Goal: Transaction & Acquisition: Obtain resource

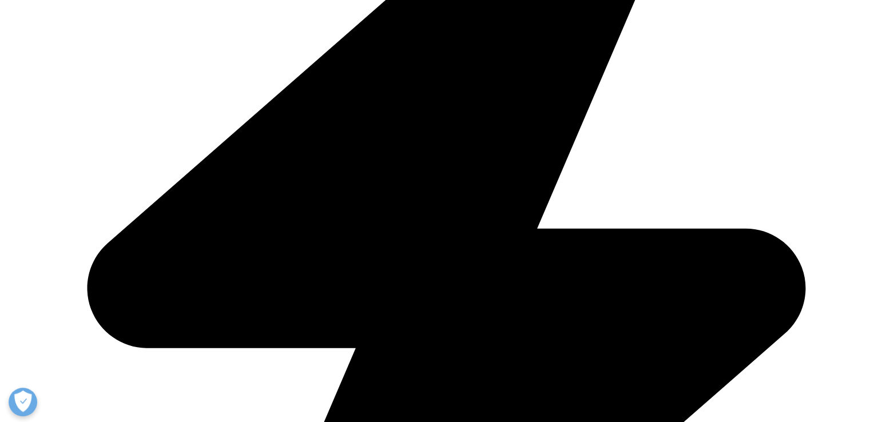
scroll to position [751, 0]
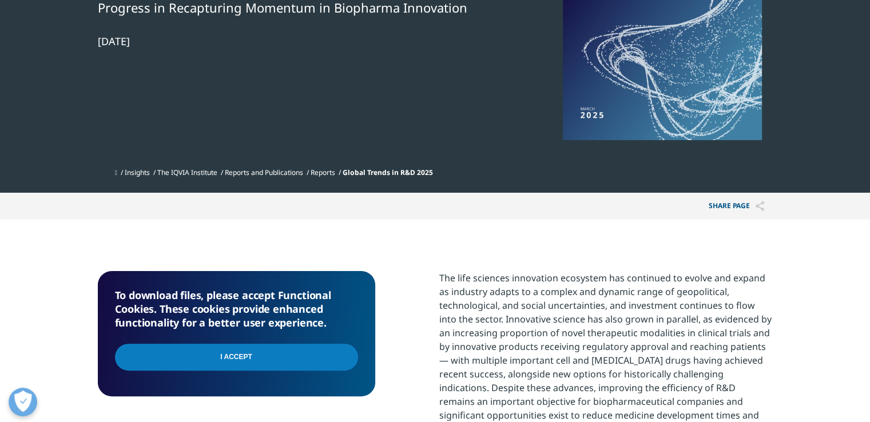
scroll to position [362, 675]
click at [324, 355] on input "I Accept" at bounding box center [236, 357] width 243 height 27
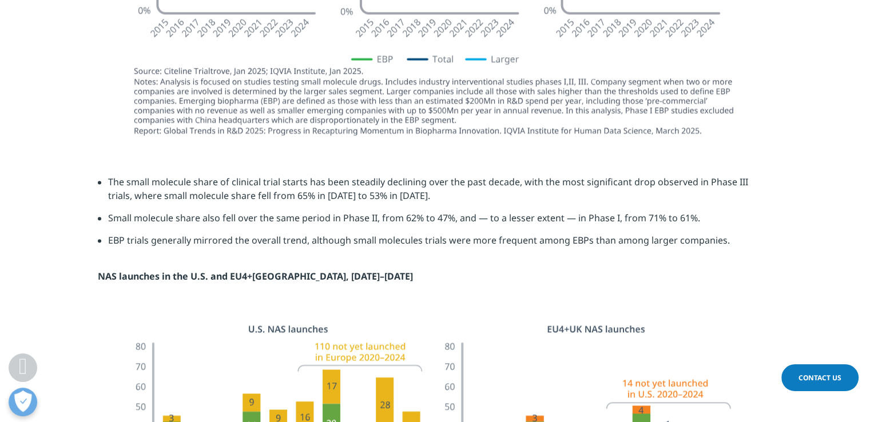
scroll to position [1717, 0]
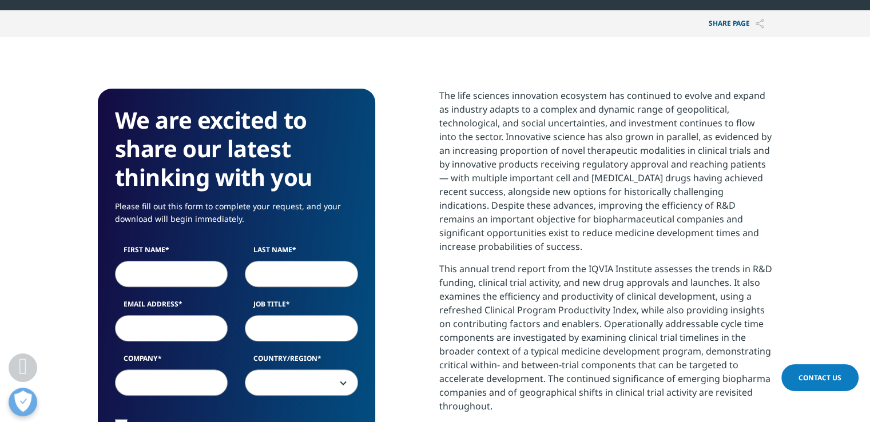
scroll to position [460, 0]
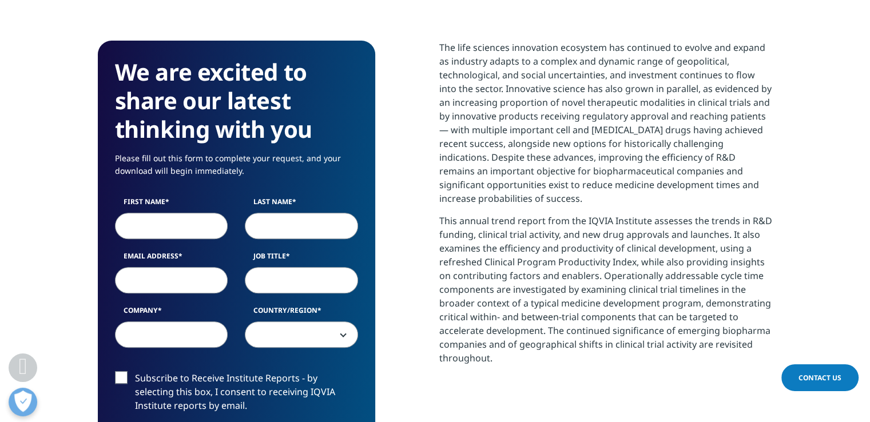
click at [190, 228] on input "First Name" at bounding box center [171, 226] width 113 height 26
type input "[PERSON_NAME]"
type input "[EMAIL_ADDRESS][DOMAIN_NAME]"
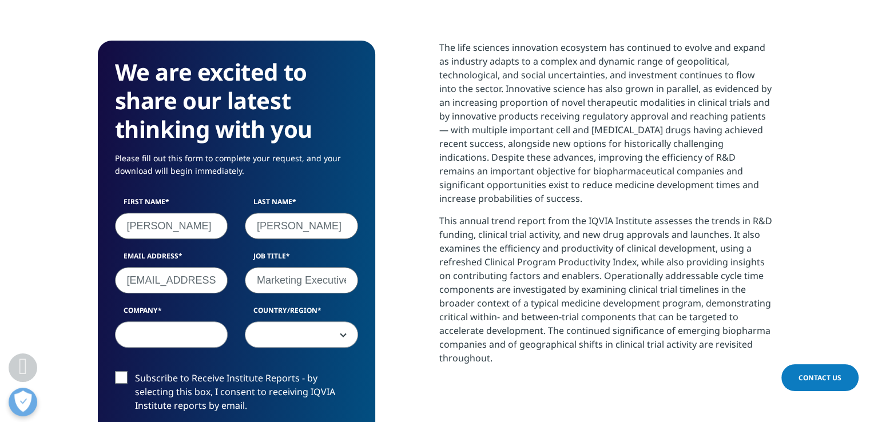
scroll to position [0, 3]
type input "Marketing Executive"
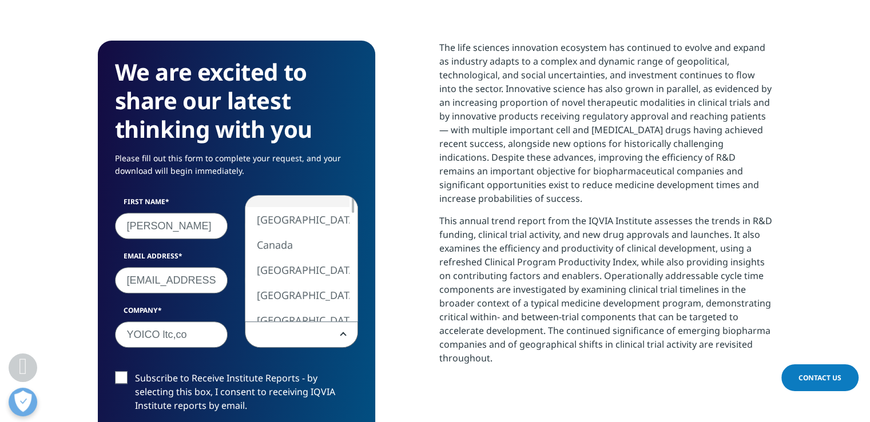
click at [195, 346] on input "YOICO ltc,co" at bounding box center [171, 335] width 113 height 26
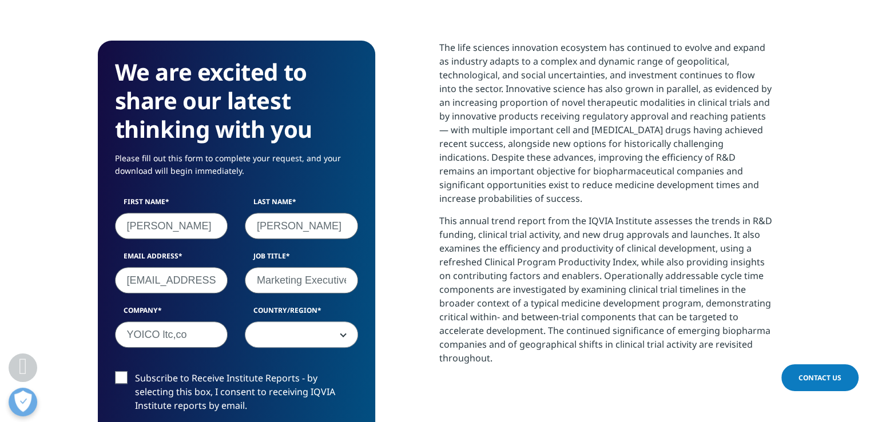
click at [195, 346] on input "YOICO ltc,co" at bounding box center [171, 335] width 113 height 26
click at [185, 330] on input "YOICO" at bounding box center [171, 335] width 113 height 26
paste input "YOICO TRADE AND SERVICE LIMITED COMPANY"
type input "YOICO YOICO TRADE AND SERVICE LIMITED COMPANY"
click at [274, 332] on span at bounding box center [301, 335] width 112 height 26
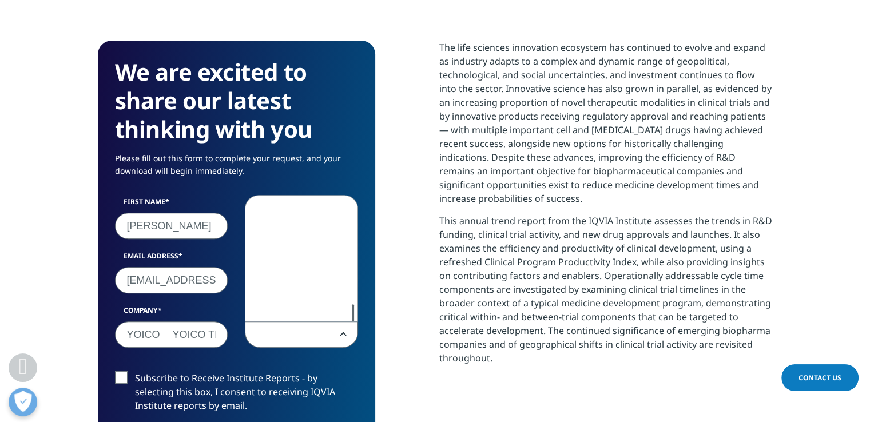
click at [349, 312] on div at bounding box center [352, 312] width 9 height 17
select select "[GEOGRAPHIC_DATA]"
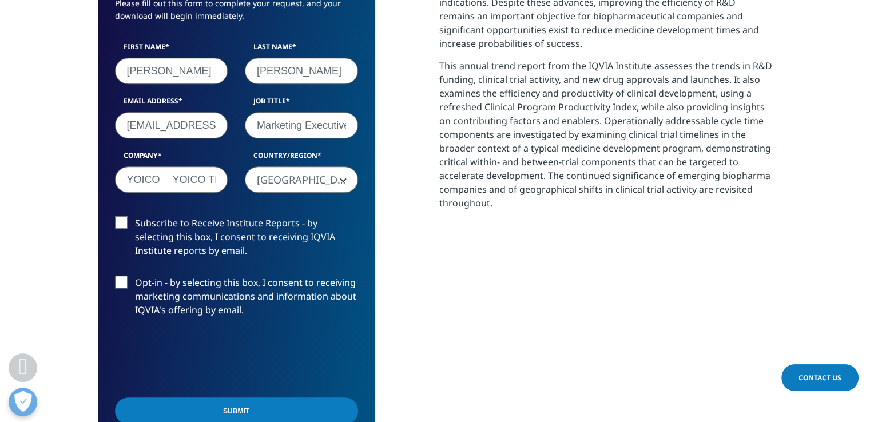
scroll to position [631, 0]
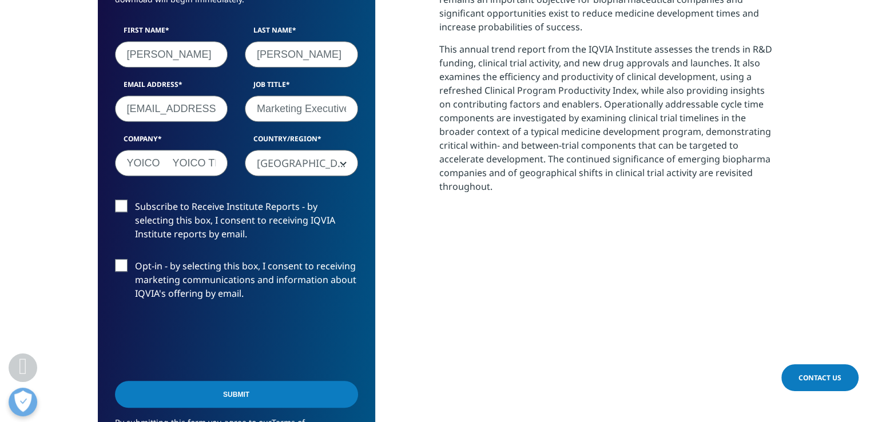
click at [129, 207] on label "Subscribe to Receive Institute Reports - by selecting this box, I consent to re…" at bounding box center [236, 223] width 243 height 47
click at [135, 200] on input "Subscribe to Receive Institute Reports - by selecting this box, I consent to re…" at bounding box center [135, 200] width 0 height 0
click at [124, 268] on label "Opt-in - by selecting this box, I consent to receiving marketing communications…" at bounding box center [236, 282] width 243 height 47
click at [135, 259] on input "Opt-in - by selecting this box, I consent to receiving marketing communications…" at bounding box center [135, 259] width 0 height 0
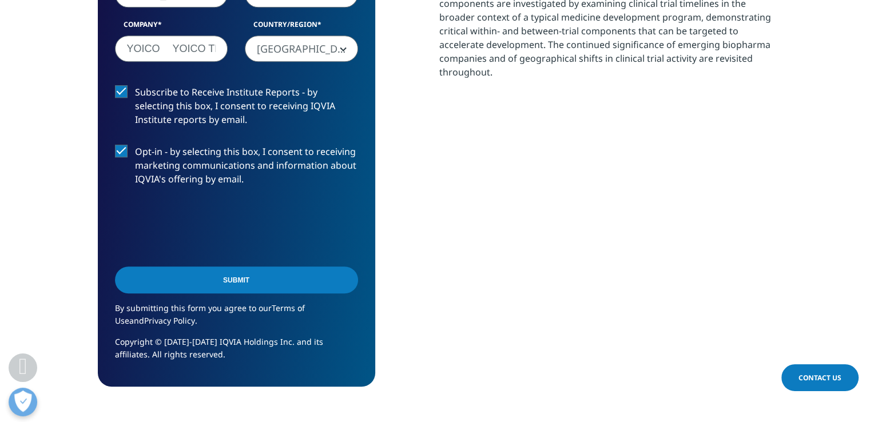
click at [196, 284] on input "Submit" at bounding box center [236, 280] width 243 height 27
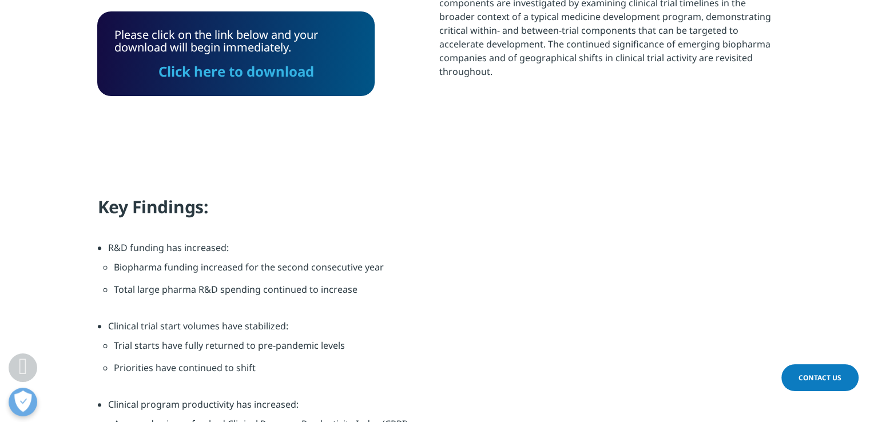
click at [264, 76] on link "Click here to download" at bounding box center [237, 71] width 156 height 19
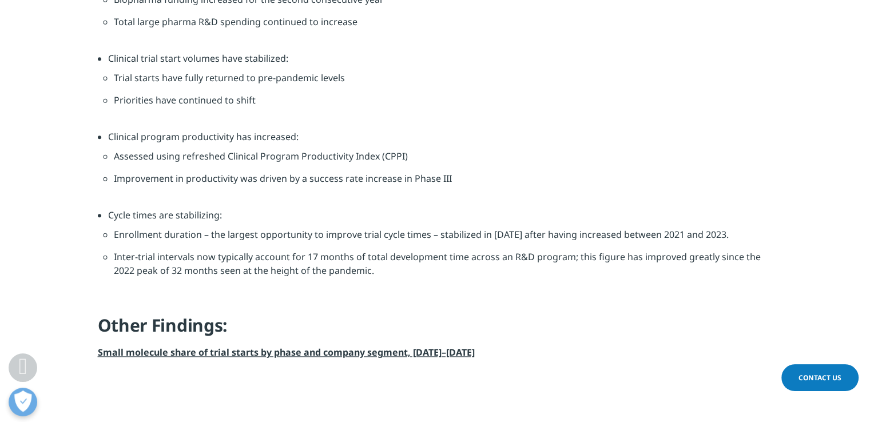
scroll to position [1204, 0]
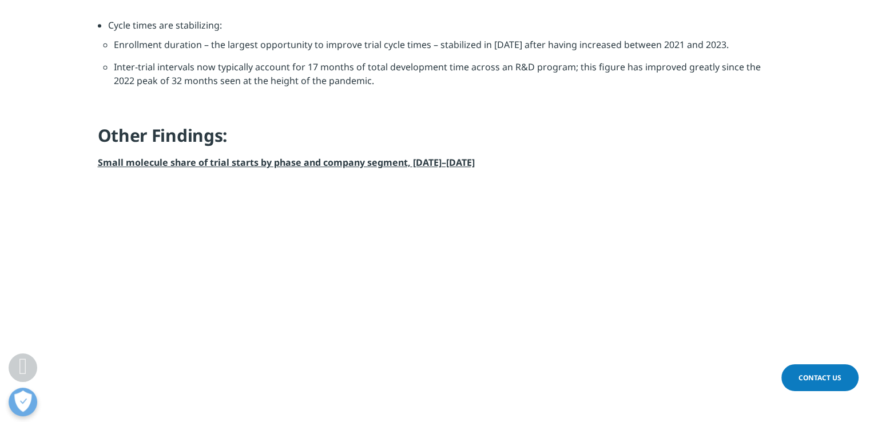
click at [299, 161] on strong "Small molecule share of trial starts by phase and company segment, [DATE]–[DATE]" at bounding box center [286, 162] width 377 height 13
click at [300, 163] on strong "Small molecule share of trial starts by phase and company segment, [DATE]–[DATE]" at bounding box center [286, 162] width 377 height 13
click at [421, 159] on strong "Small molecule share of trial starts by phase and company segment, [DATE]–[DATE]" at bounding box center [286, 162] width 377 height 13
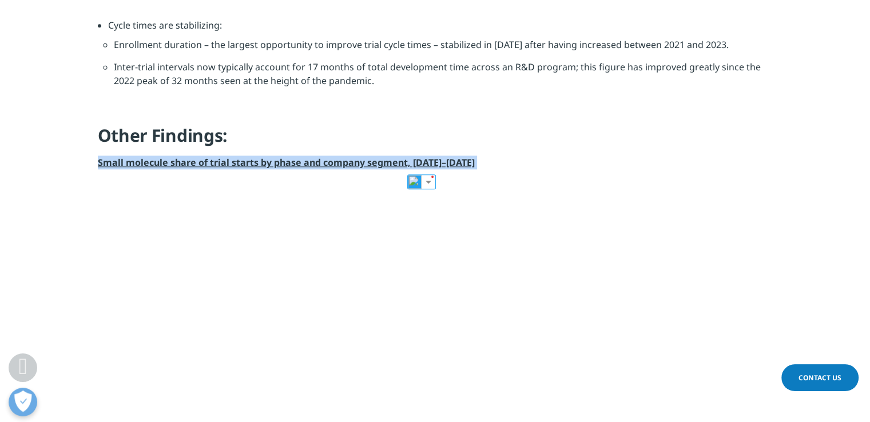
click at [421, 159] on strong "Small molecule share of trial starts by phase and company segment, [DATE]–[DATE]" at bounding box center [286, 162] width 377 height 13
click at [397, 159] on strong "Small molecule share of trial starts by phase and company segment, [DATE]–[DATE]" at bounding box center [286, 162] width 377 height 13
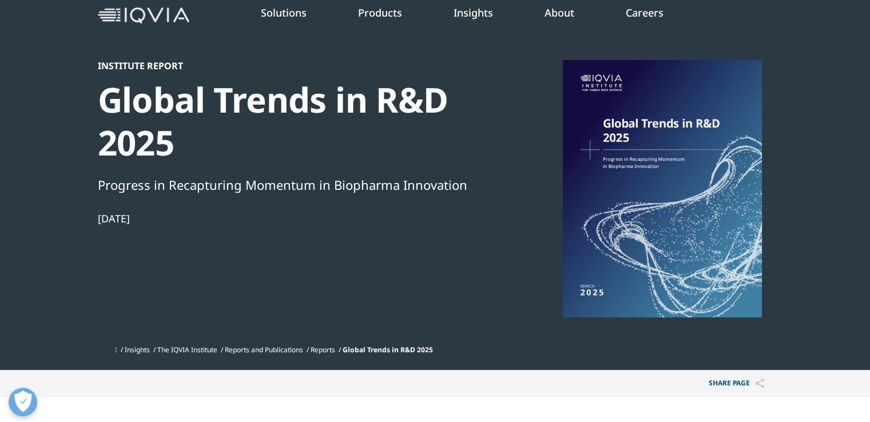
scroll to position [0, 0]
